Goal: Task Accomplishment & Management: Complete application form

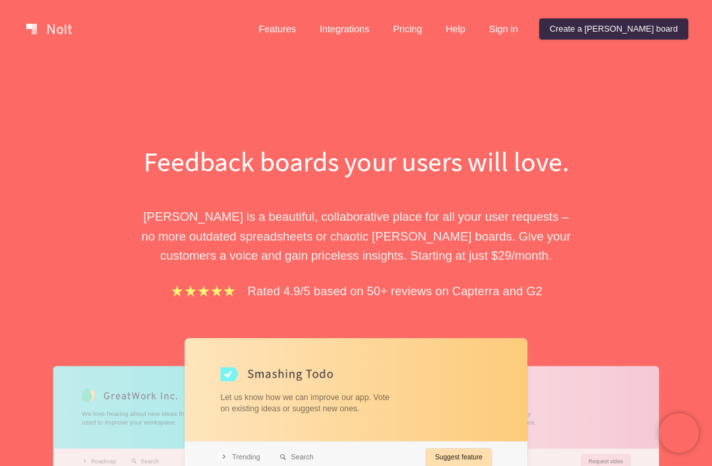
click at [617, 24] on link "Create a [PERSON_NAME] board" at bounding box center [613, 28] width 149 height 21
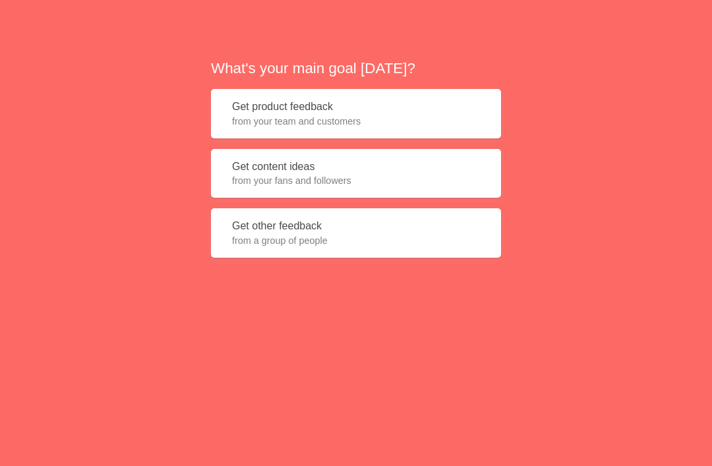
click at [374, 247] on span "from a group of people" at bounding box center [356, 240] width 248 height 13
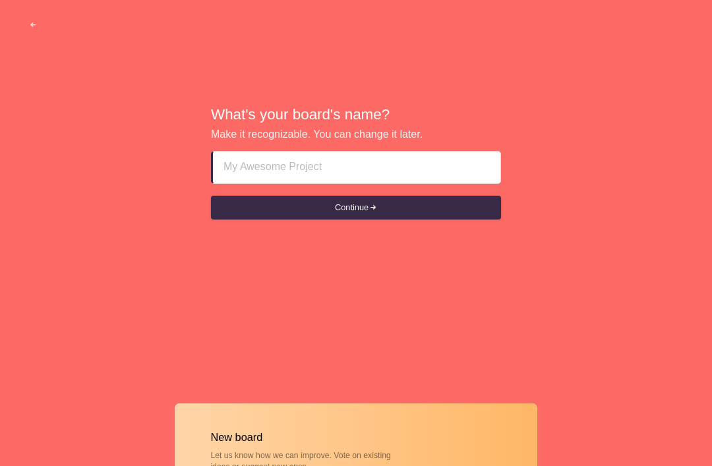
type input "H"
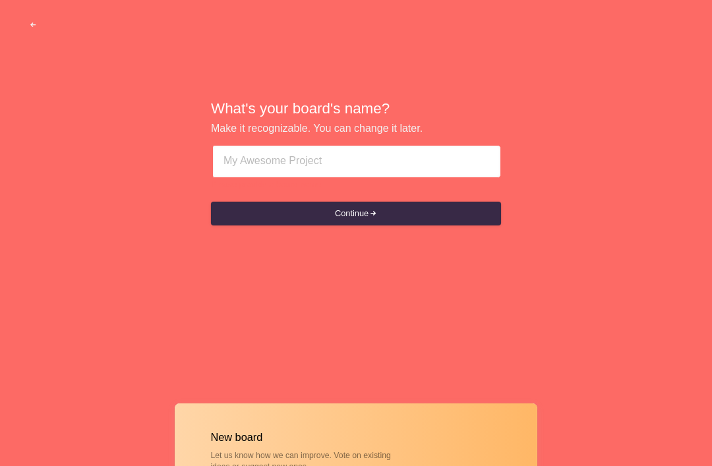
type input "V"
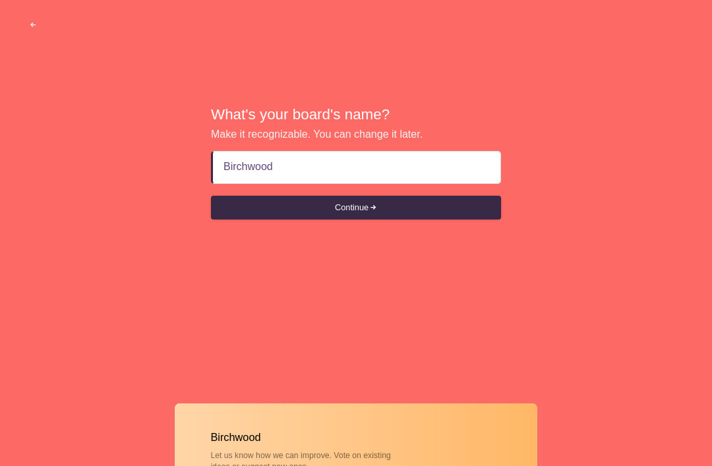
type input "Birchwood"
click at [356, 220] on button "Continue" at bounding box center [356, 208] width 290 height 24
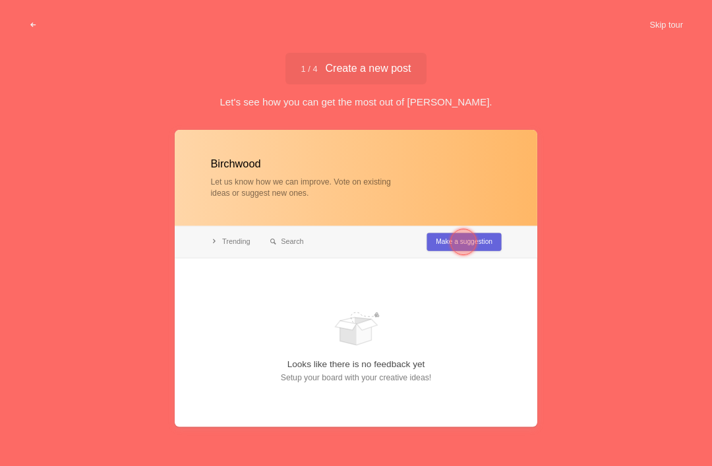
click at [462, 242] on div at bounding box center [463, 242] width 26 height 26
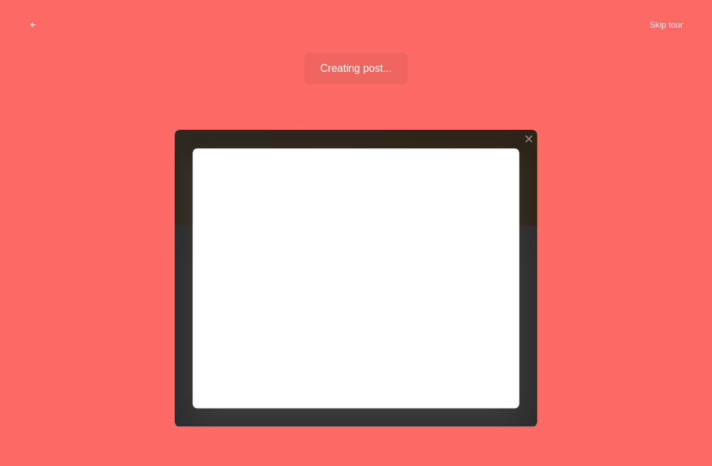
click at [417, 325] on div at bounding box center [356, 278] width 363 height 297
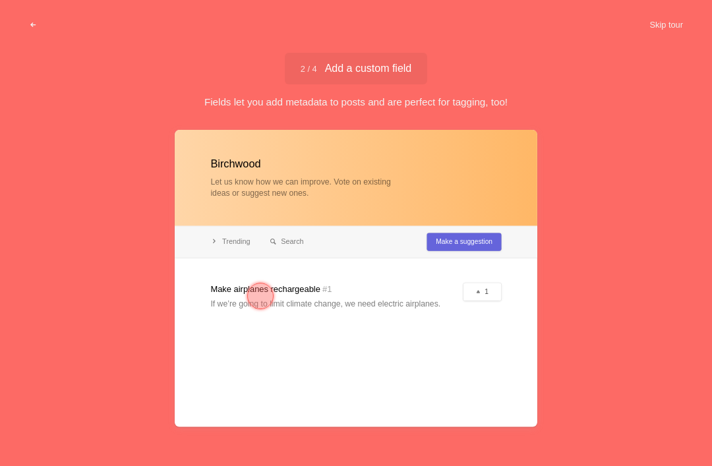
click at [263, 305] on div at bounding box center [260, 296] width 26 height 26
click at [473, 385] on div at bounding box center [356, 278] width 363 height 297
click at [257, 295] on div at bounding box center [260, 296] width 26 height 26
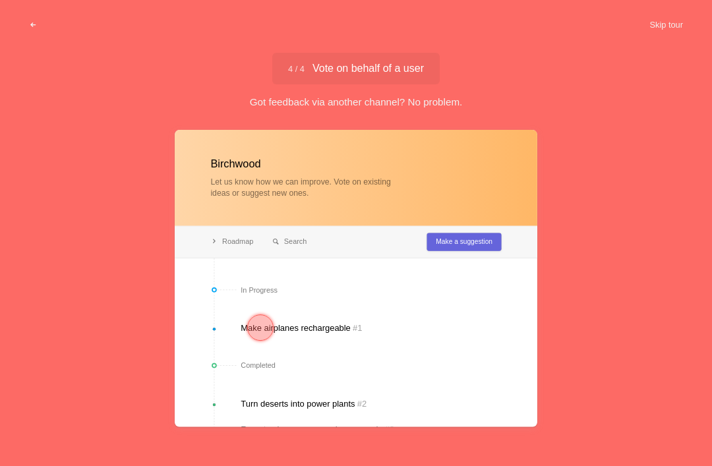
click at [380, 326] on div at bounding box center [356, 278] width 363 height 297
click at [437, 403] on div at bounding box center [356, 278] width 363 height 297
click at [284, 341] on div at bounding box center [260, 327] width 47 height 47
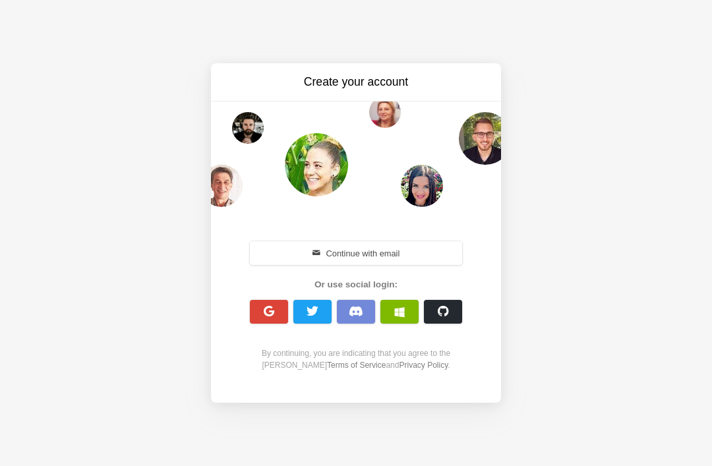
click at [272, 318] on button "button" at bounding box center [269, 312] width 38 height 24
